Goal: Task Accomplishment & Management: Use online tool/utility

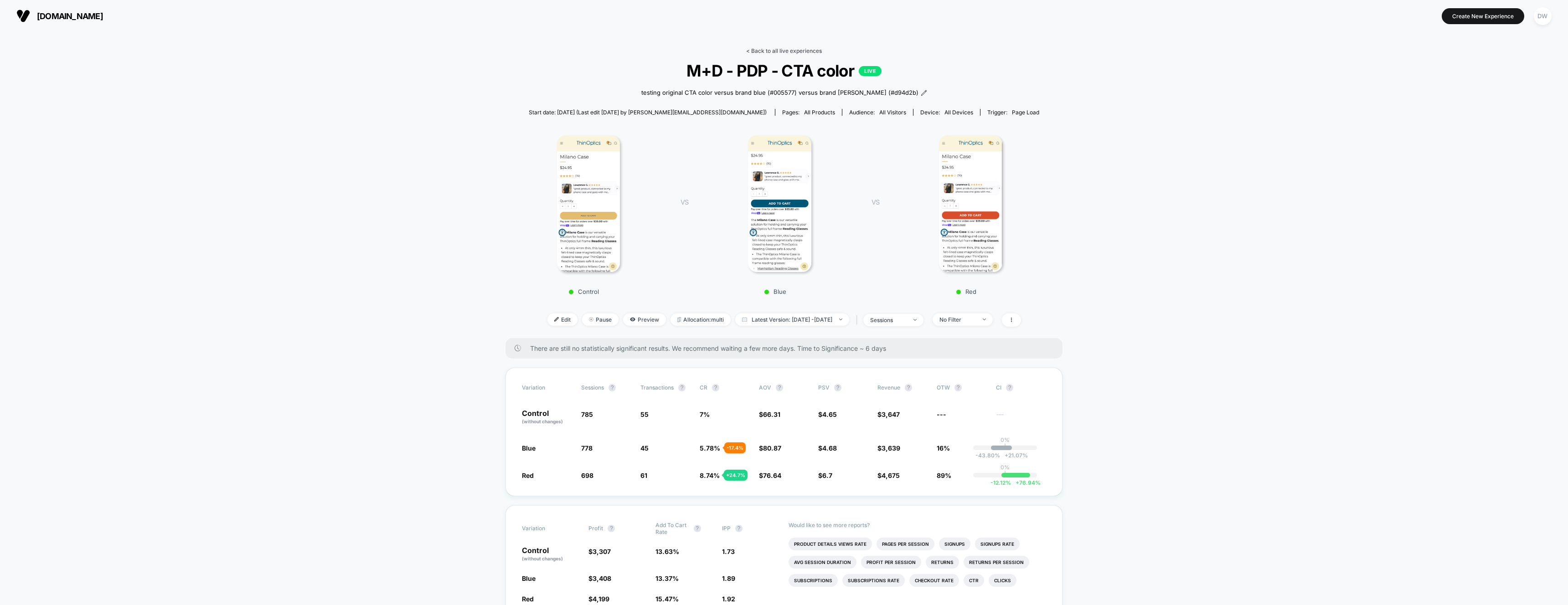
click at [767, 49] on link "< Back to all live experiences" at bounding box center [784, 51] width 75 height 7
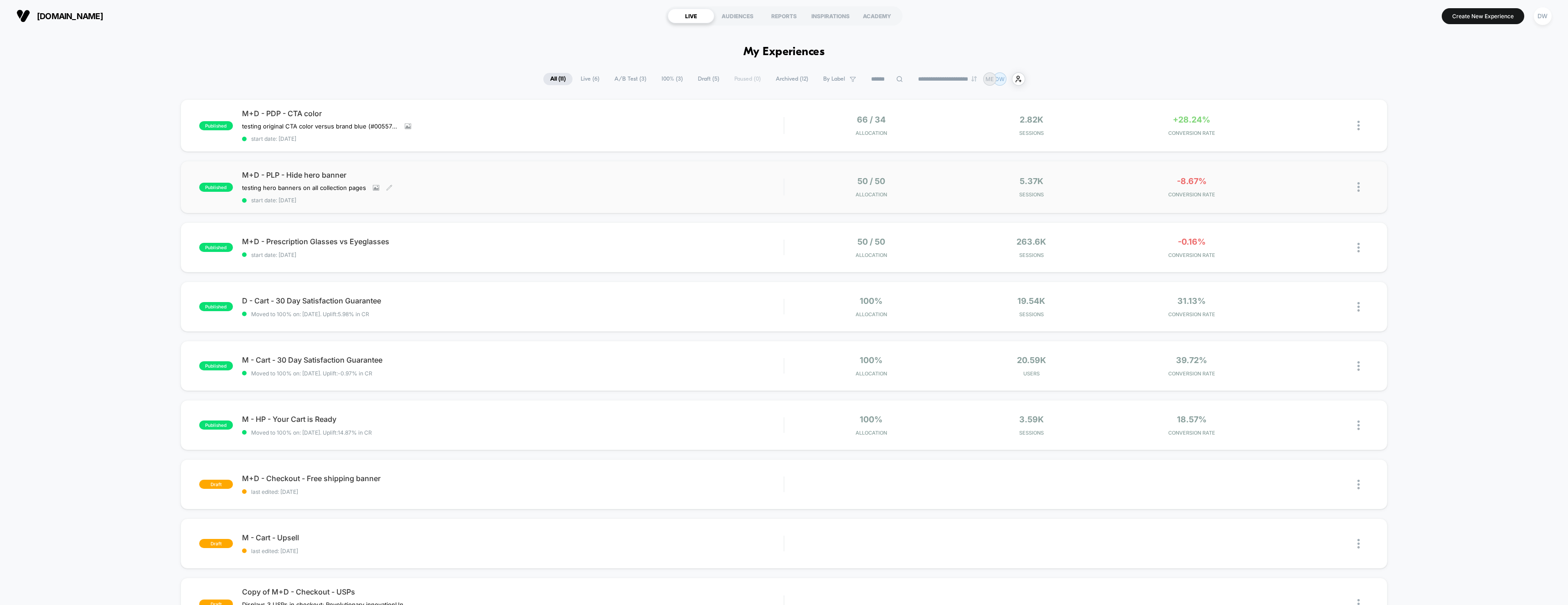
click at [740, 190] on div "M+D - PLP - Hide hero banner testing hero banners on all collection pages Click…" at bounding box center [513, 187] width 542 height 33
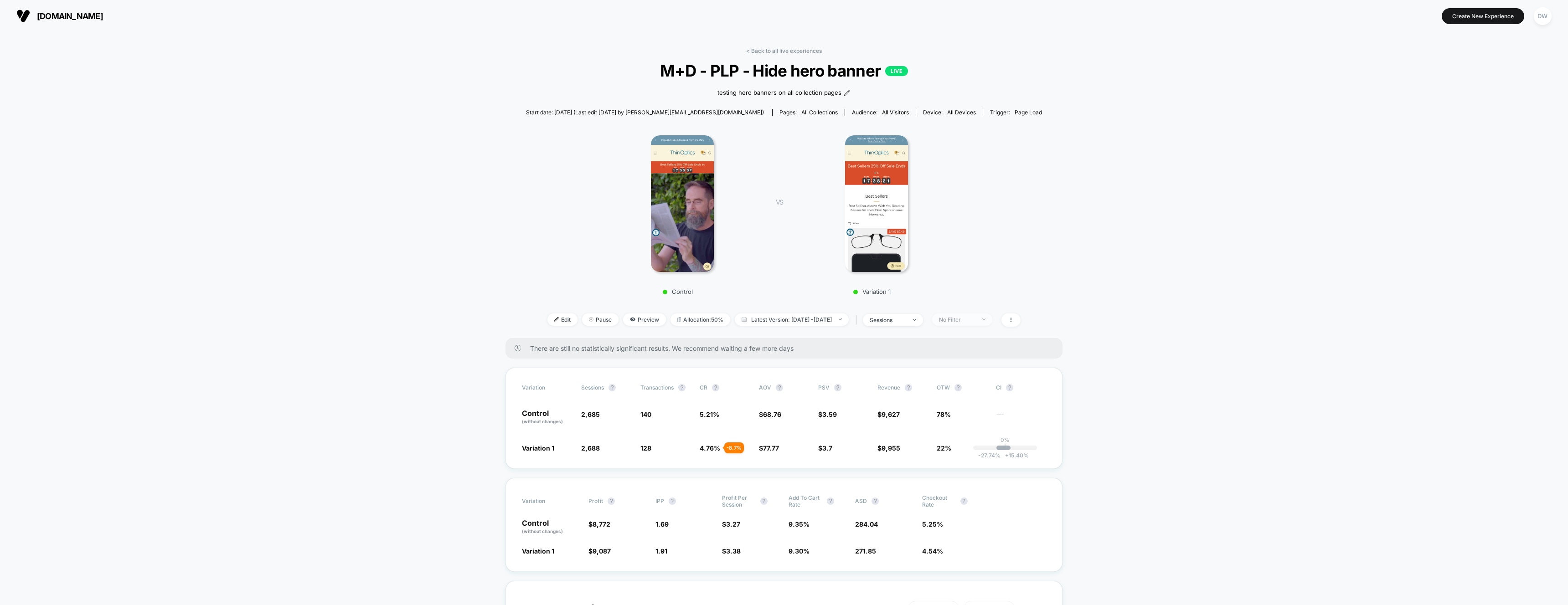
click at [970, 317] on div "No Filter" at bounding box center [957, 320] width 37 height 7
click at [937, 406] on div at bounding box center [939, 408] width 7 height 7
click at [968, 455] on button "Save" at bounding box center [977, 452] width 83 height 15
click at [976, 318] on div "New Visitors" at bounding box center [957, 320] width 37 height 7
click at [957, 391] on span "Returning Visitors" at bounding box center [976, 390] width 52 height 8
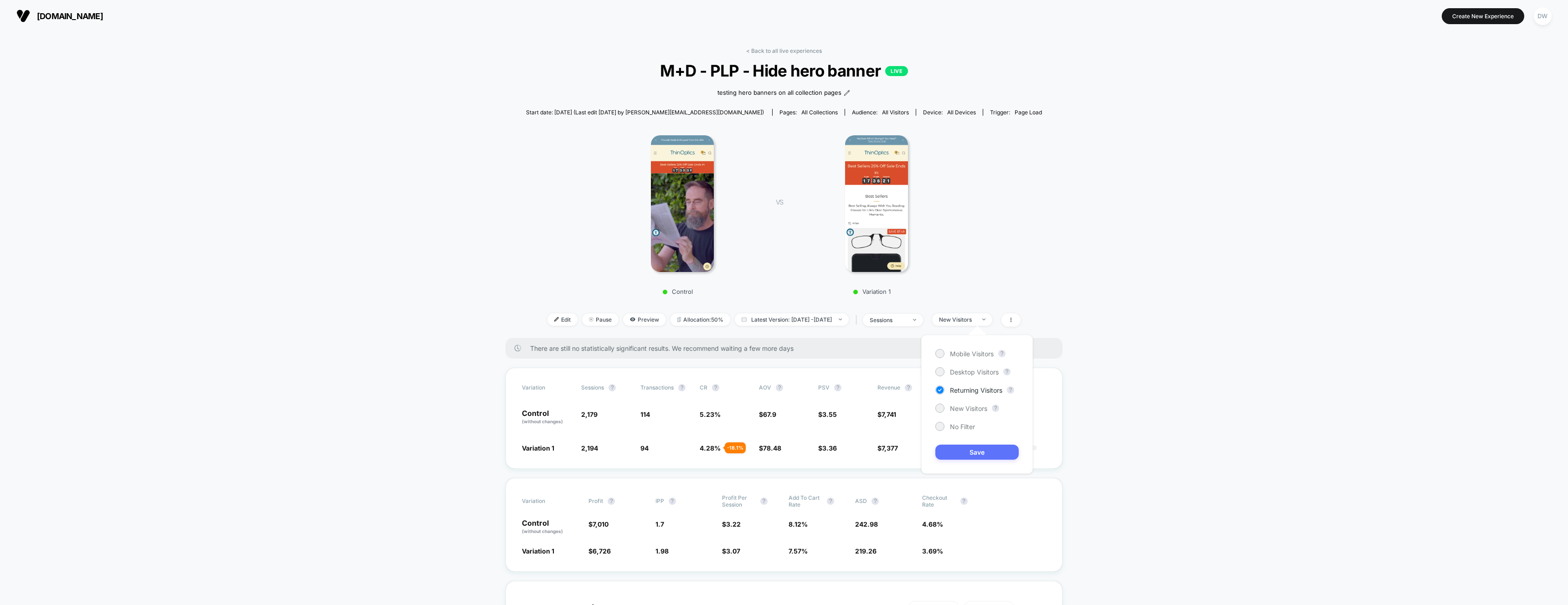
click at [965, 453] on button "Save" at bounding box center [977, 452] width 83 height 15
click at [976, 320] on div "Returning Visitors" at bounding box center [957, 320] width 37 height 7
click at [959, 371] on span "Desktop Visitors" at bounding box center [975, 372] width 49 height 8
click at [970, 453] on button "Save" at bounding box center [977, 452] width 83 height 15
click at [964, 321] on div "Desktop" at bounding box center [957, 320] width 37 height 7
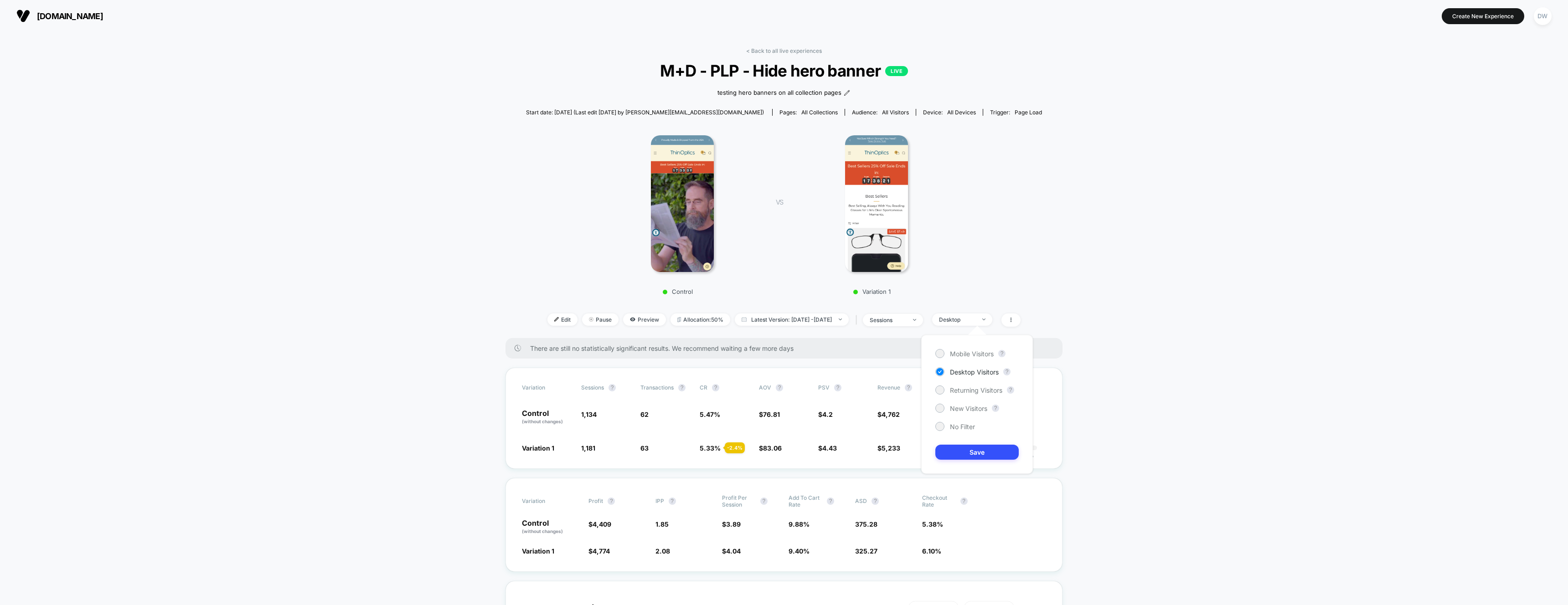
drag, startPoint x: 962, startPoint y: 352, endPoint x: 957, endPoint y: 380, distance: 28.4
click at [962, 353] on span "Mobile Visitors" at bounding box center [972, 354] width 44 height 8
click at [974, 450] on button "Save" at bounding box center [977, 452] width 83 height 15
click at [769, 52] on link "< Back to all live experiences" at bounding box center [784, 51] width 75 height 7
